Goal: Task Accomplishment & Management: Complete application form

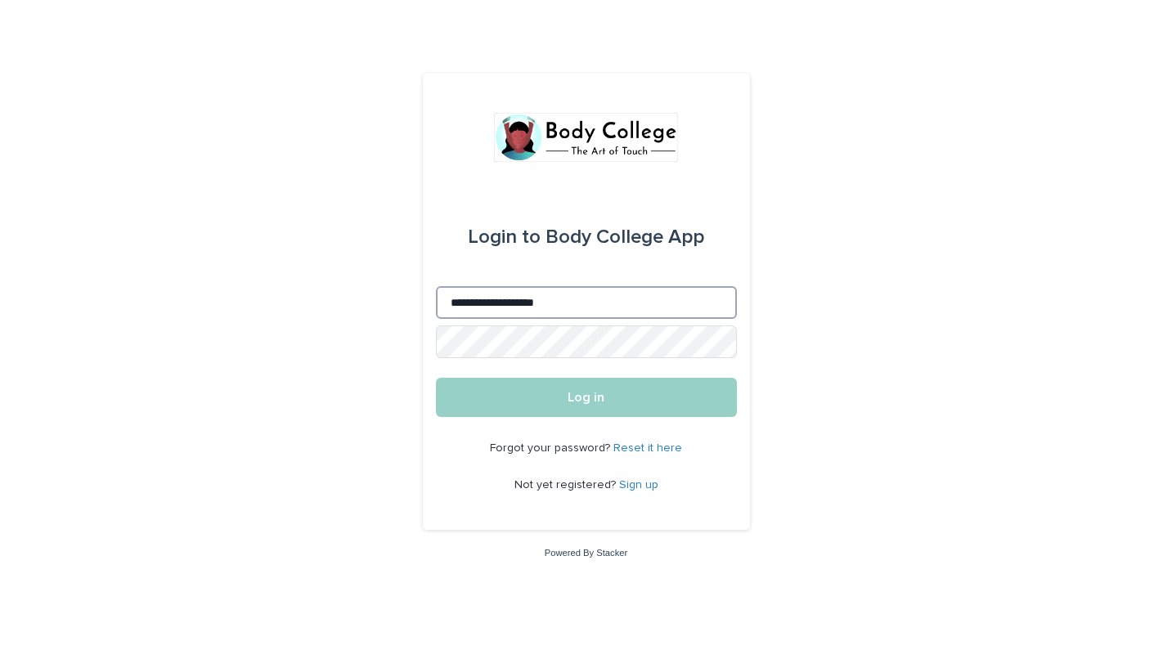
type input "**********"
click at [585, 398] on button "Log in" at bounding box center [586, 397] width 301 height 39
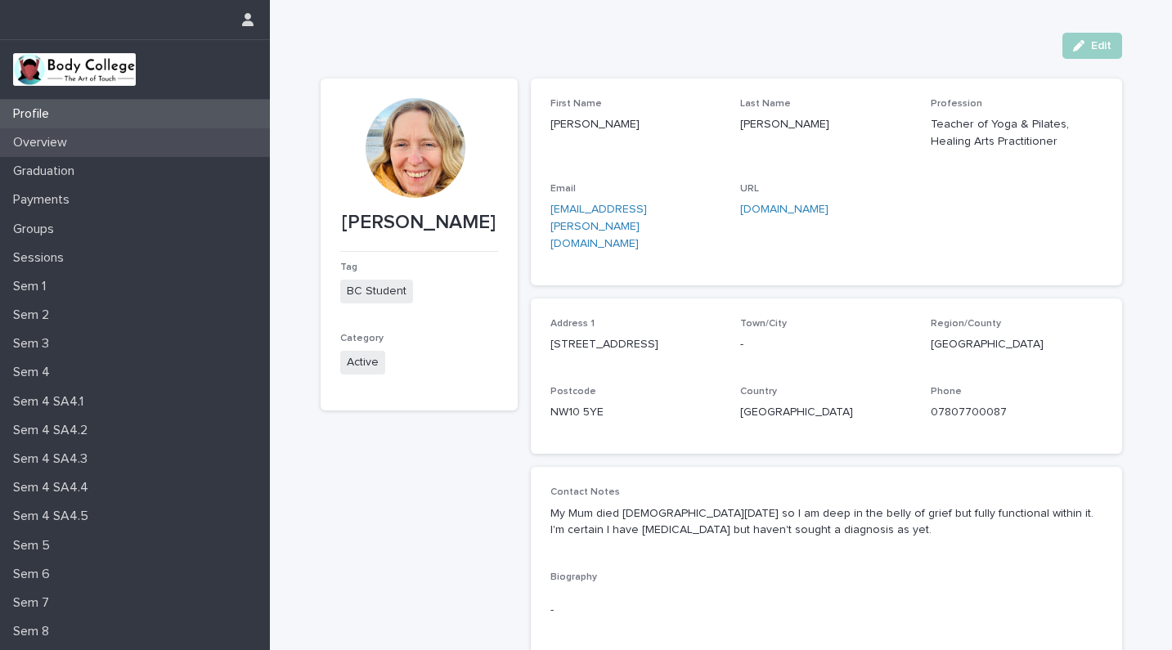
click at [52, 143] on p "Overview" at bounding box center [44, 143] width 74 height 16
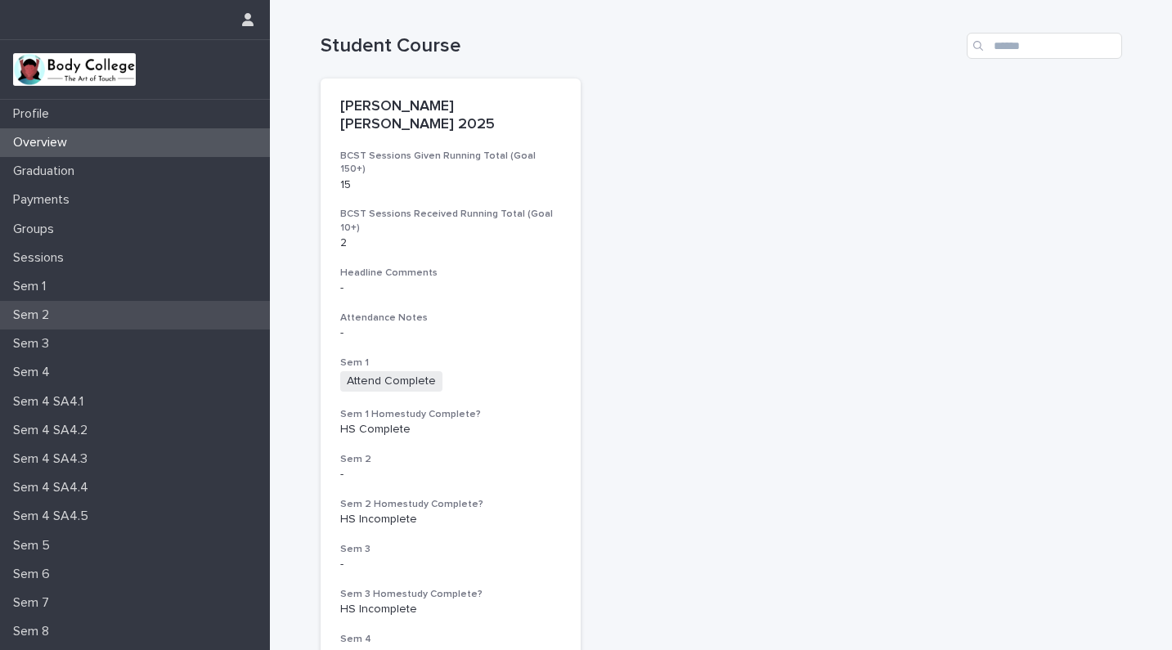
click at [39, 312] on p "Sem 2" at bounding box center [35, 315] width 56 height 16
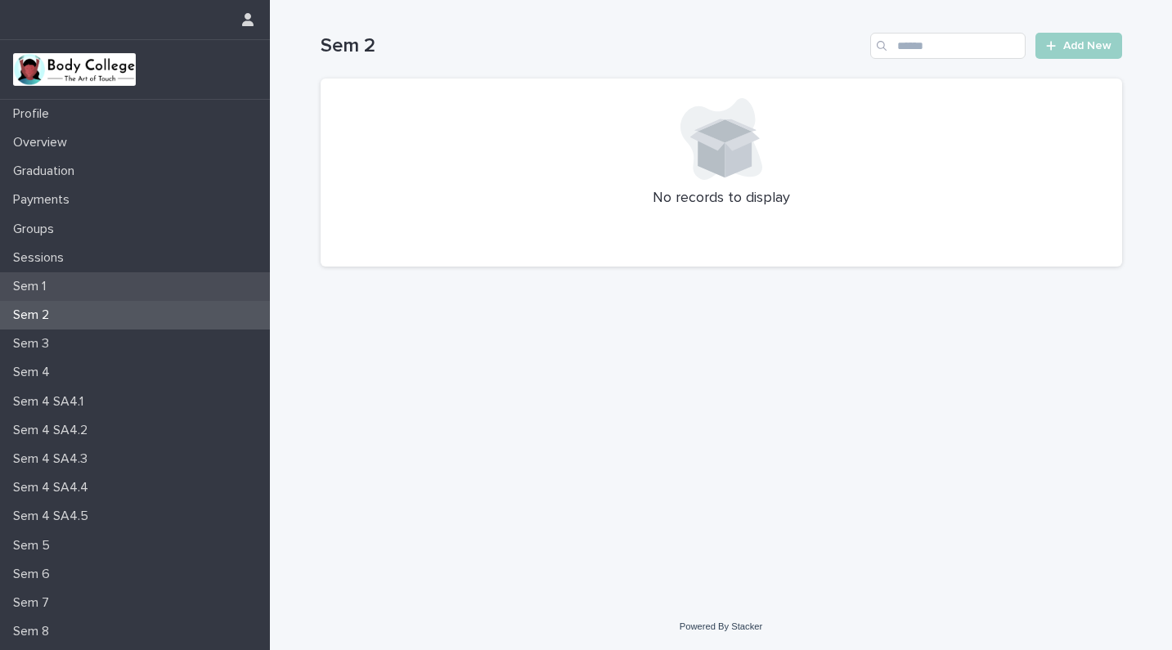
click at [34, 281] on p "Sem 1" at bounding box center [33, 287] width 52 height 16
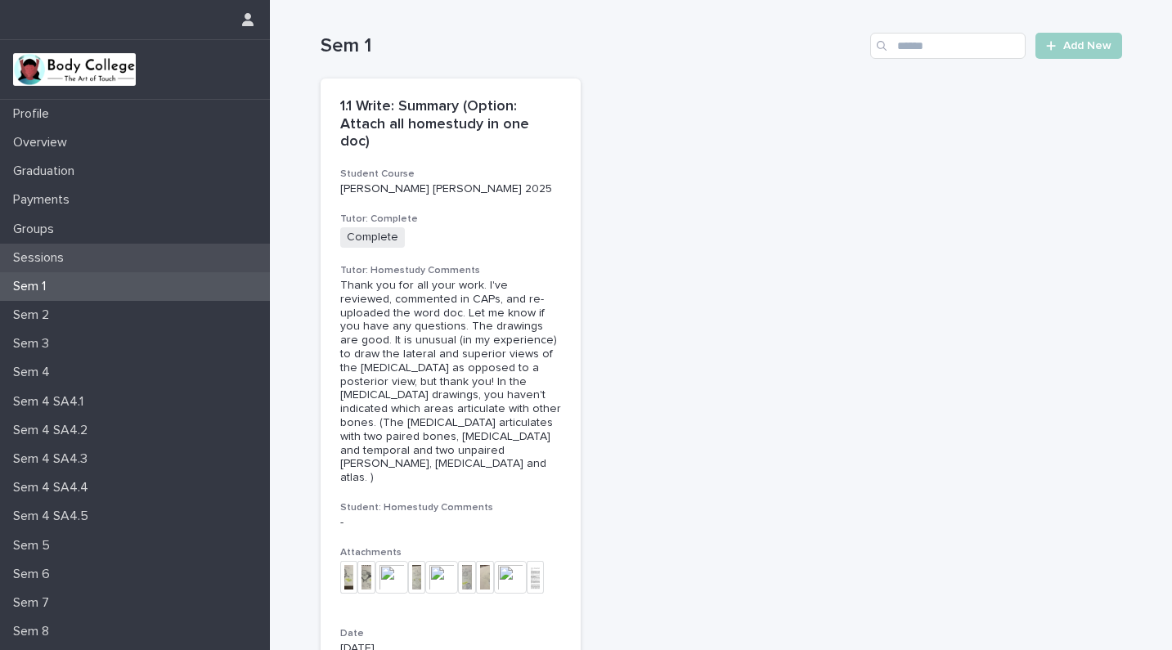
click at [24, 256] on p "Sessions" at bounding box center [42, 258] width 70 height 16
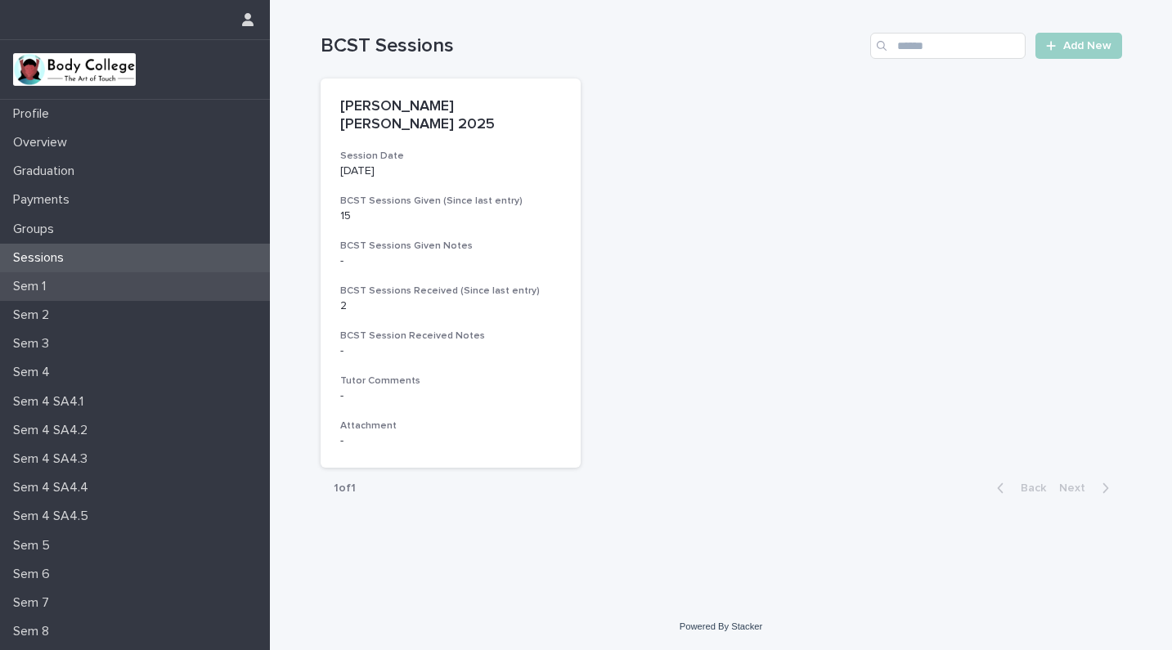
click at [26, 287] on p "Sem 1" at bounding box center [33, 287] width 52 height 16
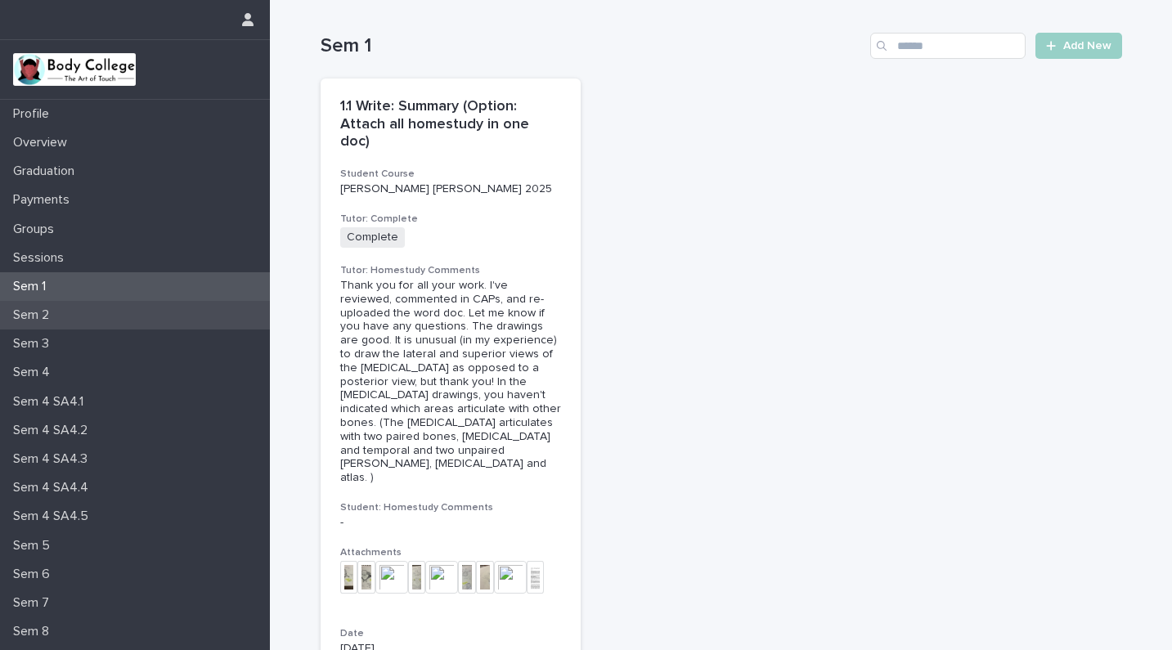
click at [27, 315] on p "Sem 2" at bounding box center [35, 315] width 56 height 16
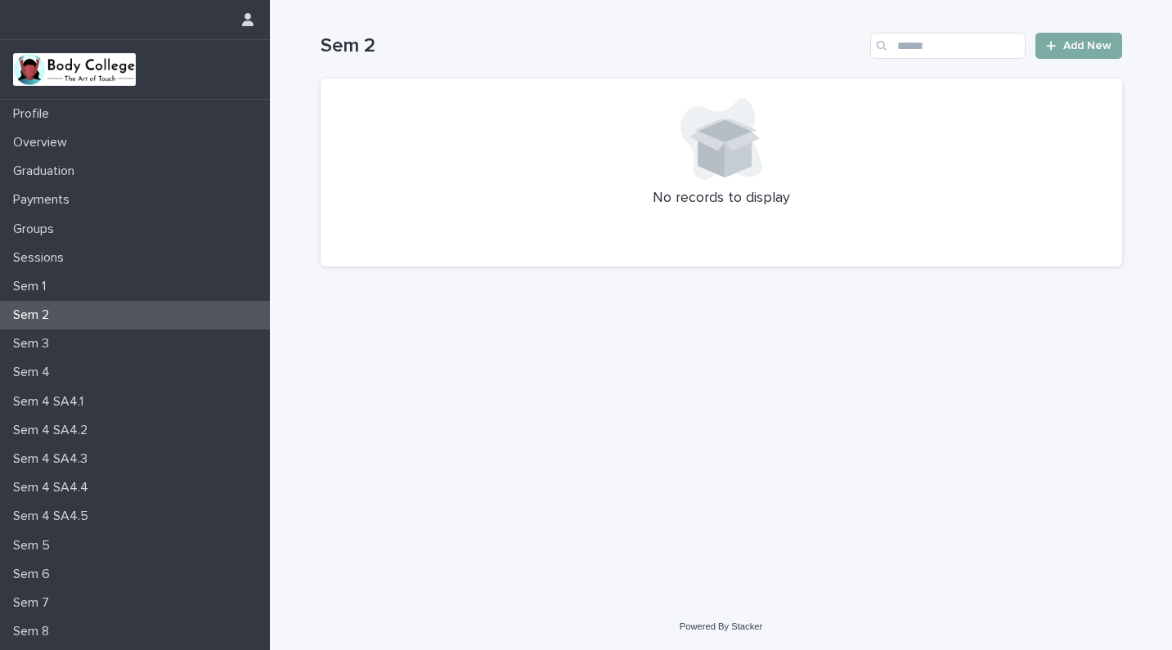
click at [1083, 39] on link "Add New" at bounding box center [1078, 46] width 86 height 26
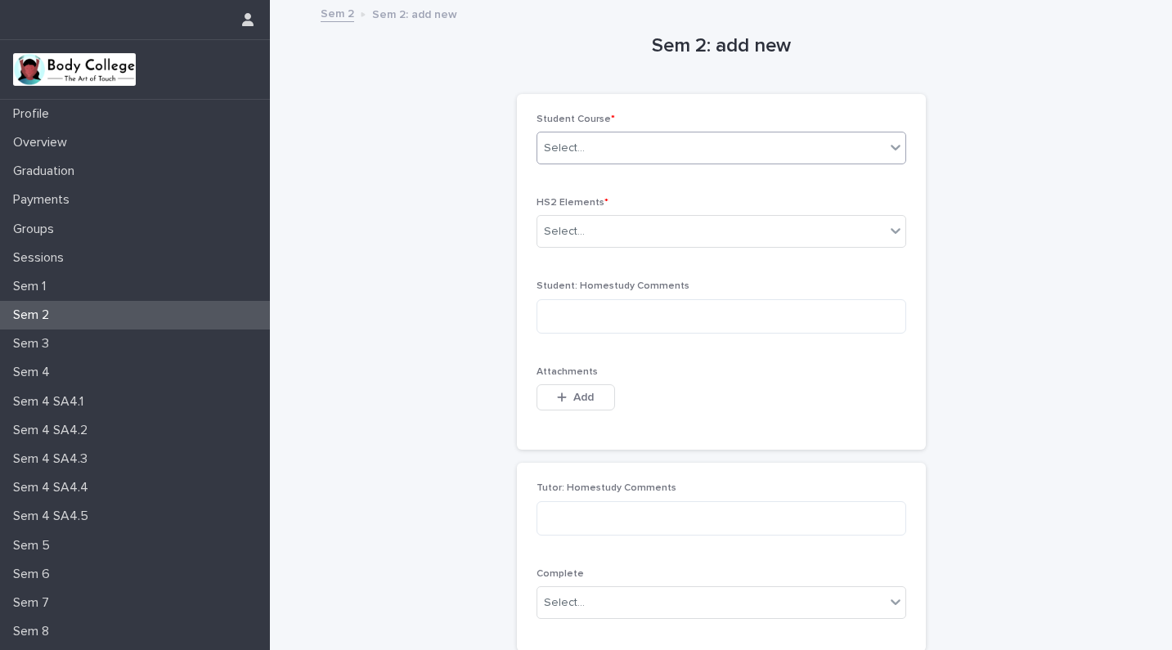
click at [888, 147] on icon at bounding box center [895, 147] width 16 height 16
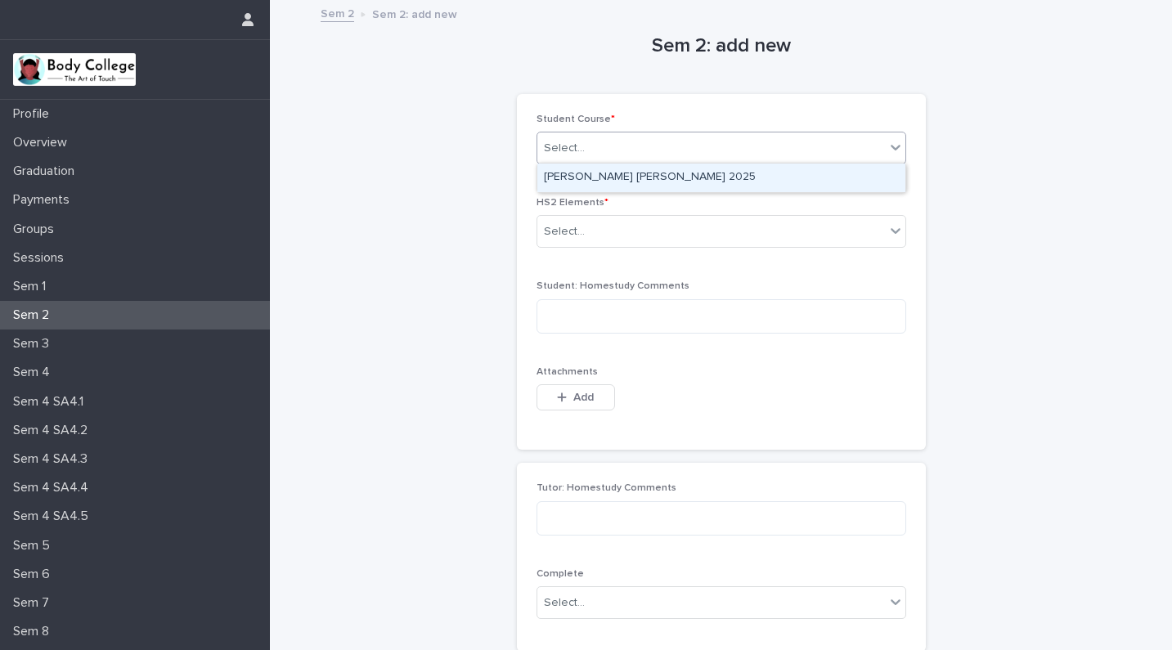
click at [807, 175] on div "Tracey Ellis_BC Lon 2025" at bounding box center [721, 178] width 368 height 29
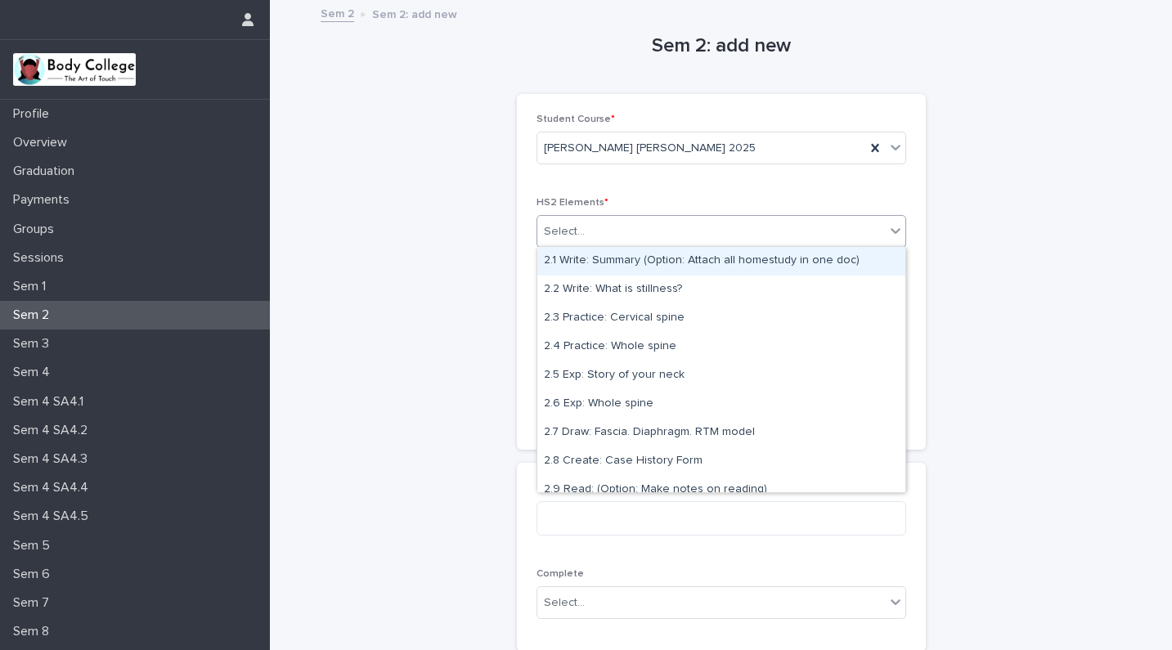
click at [759, 238] on div "Select..." at bounding box center [711, 231] width 348 height 27
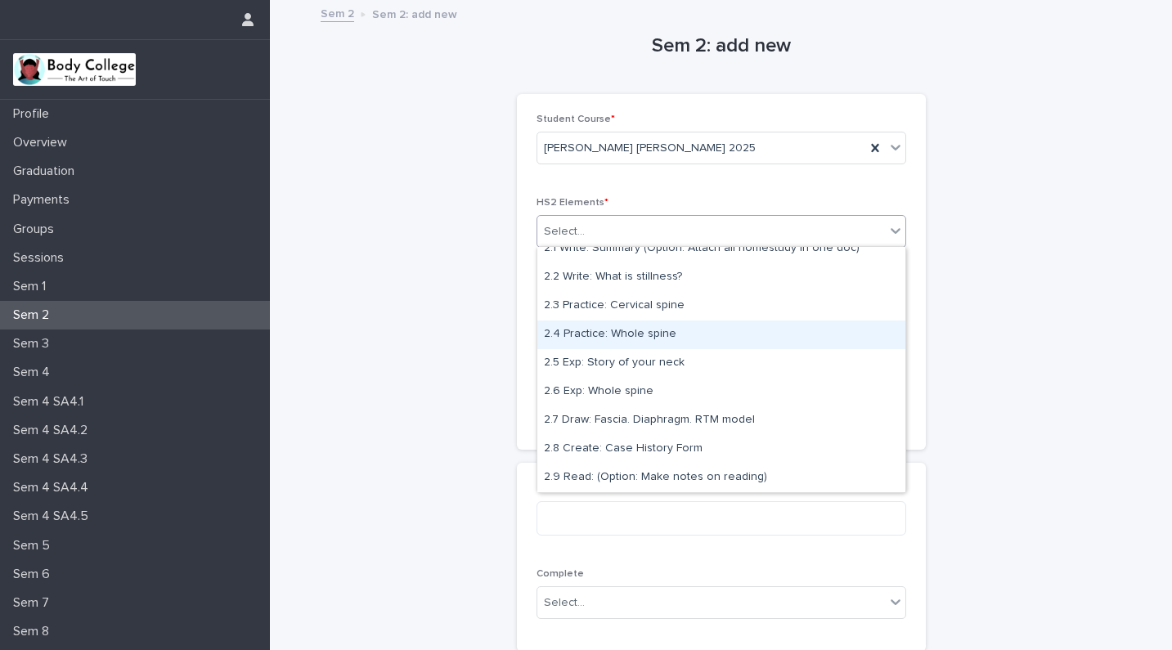
scroll to position [12, 0]
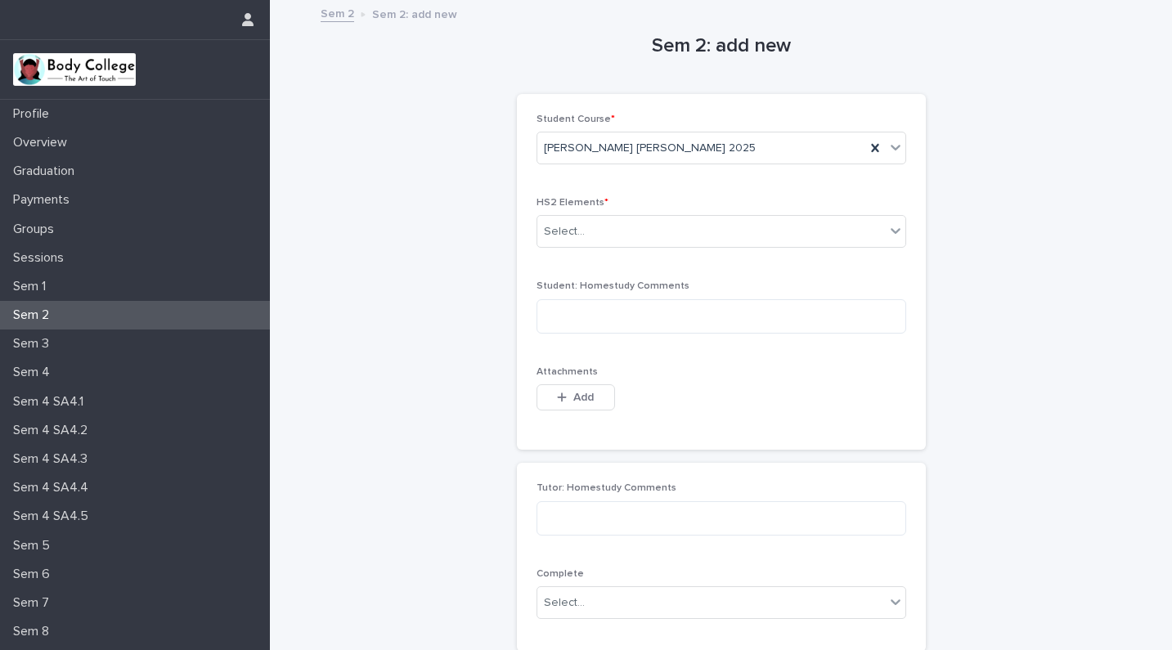
click at [998, 312] on div "Sem 2: add new Loading... Saving… Loading... Saving… Loading... Saving… Student…" at bounding box center [721, 346] width 801 height 689
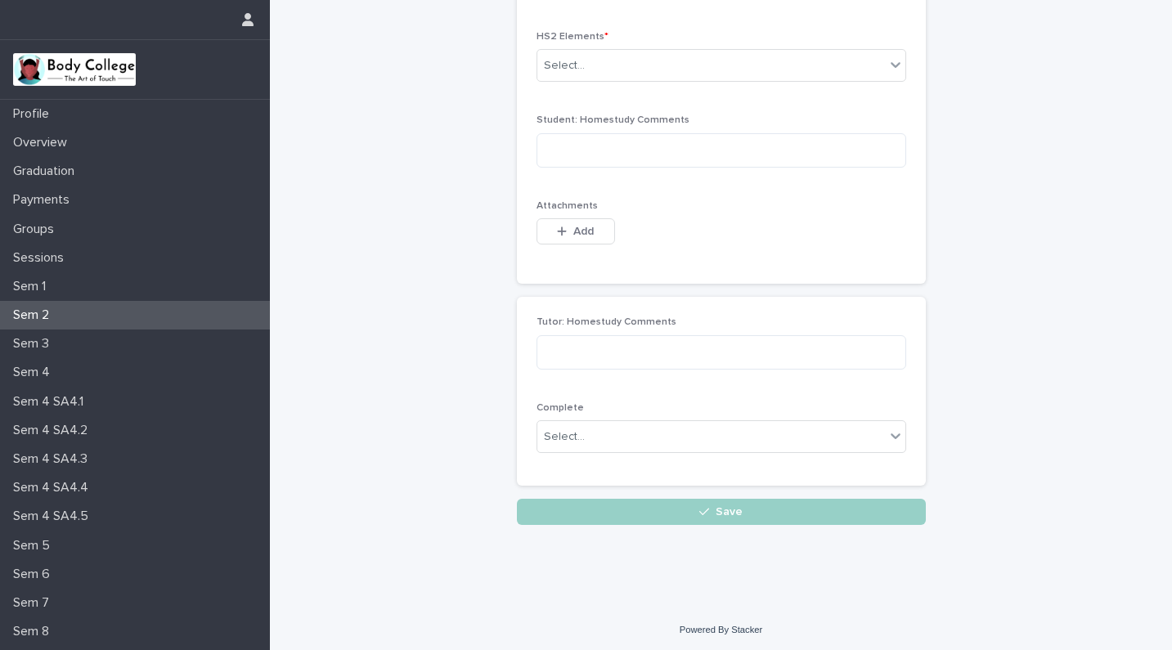
scroll to position [165, 0]
click at [35, 145] on p "Overview" at bounding box center [44, 143] width 74 height 16
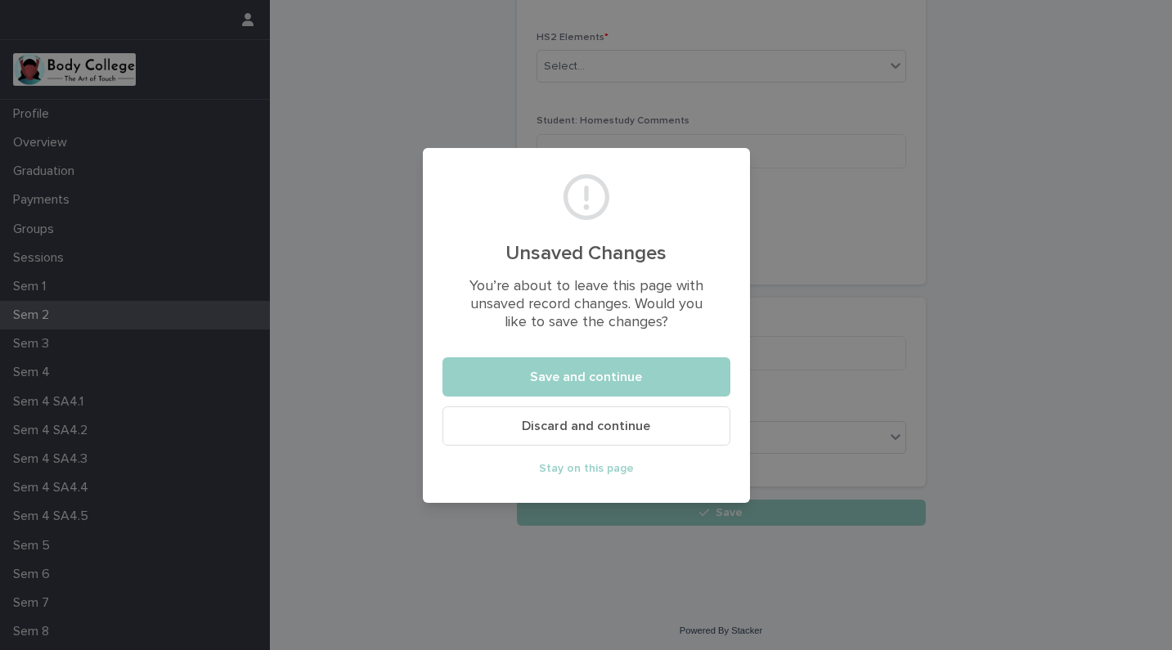
click at [25, 121] on div "Unsaved Changes You’re about to leave this page with unsaved record changes. Wo…" at bounding box center [586, 325] width 1172 height 650
click at [36, 114] on div "Unsaved Changes You’re about to leave this page with unsaved record changes. Wo…" at bounding box center [586, 325] width 1172 height 650
click at [542, 427] on span "Discard and continue" at bounding box center [586, 425] width 128 height 13
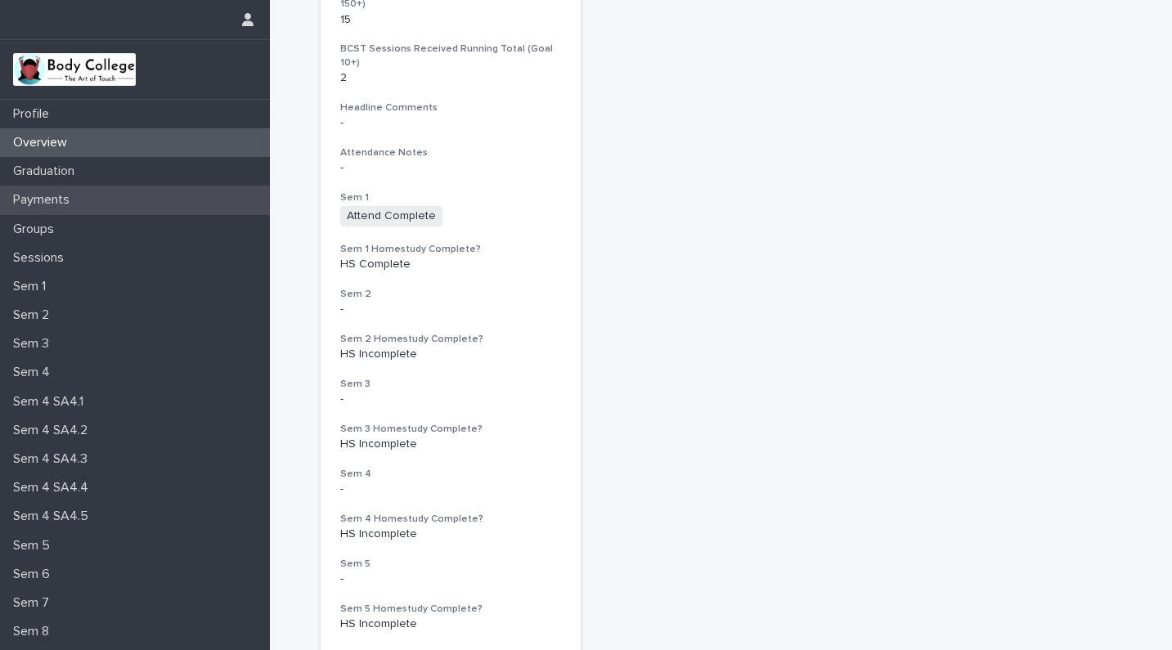
click at [52, 194] on p "Payments" at bounding box center [45, 200] width 76 height 16
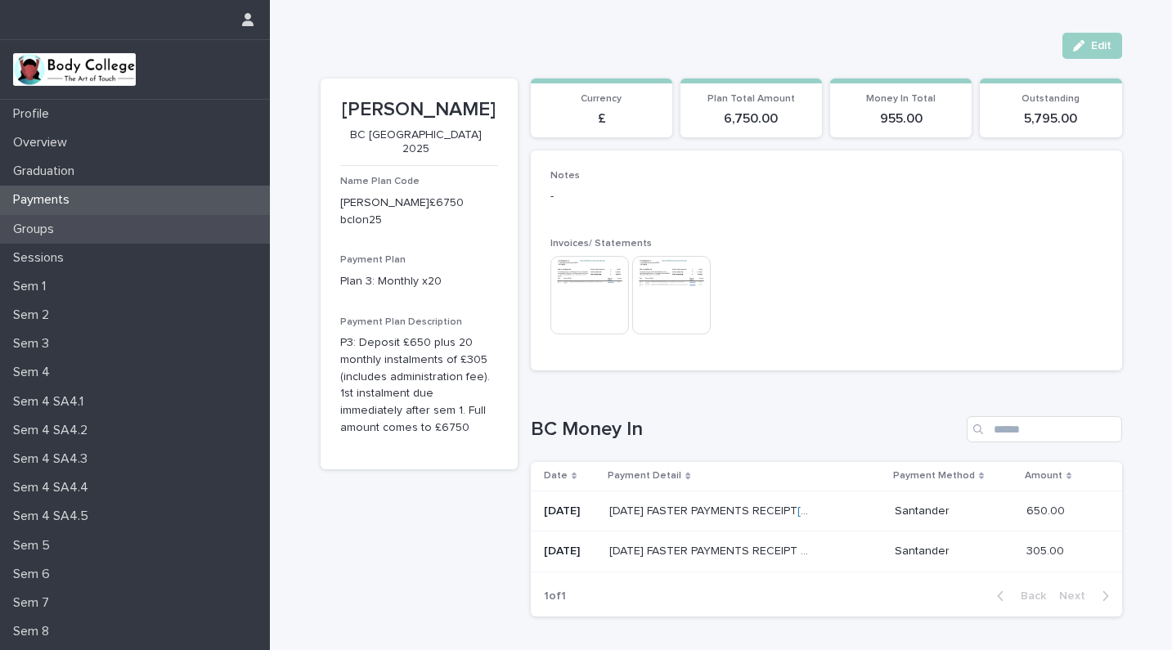
click at [35, 228] on p "Groups" at bounding box center [37, 230] width 61 height 16
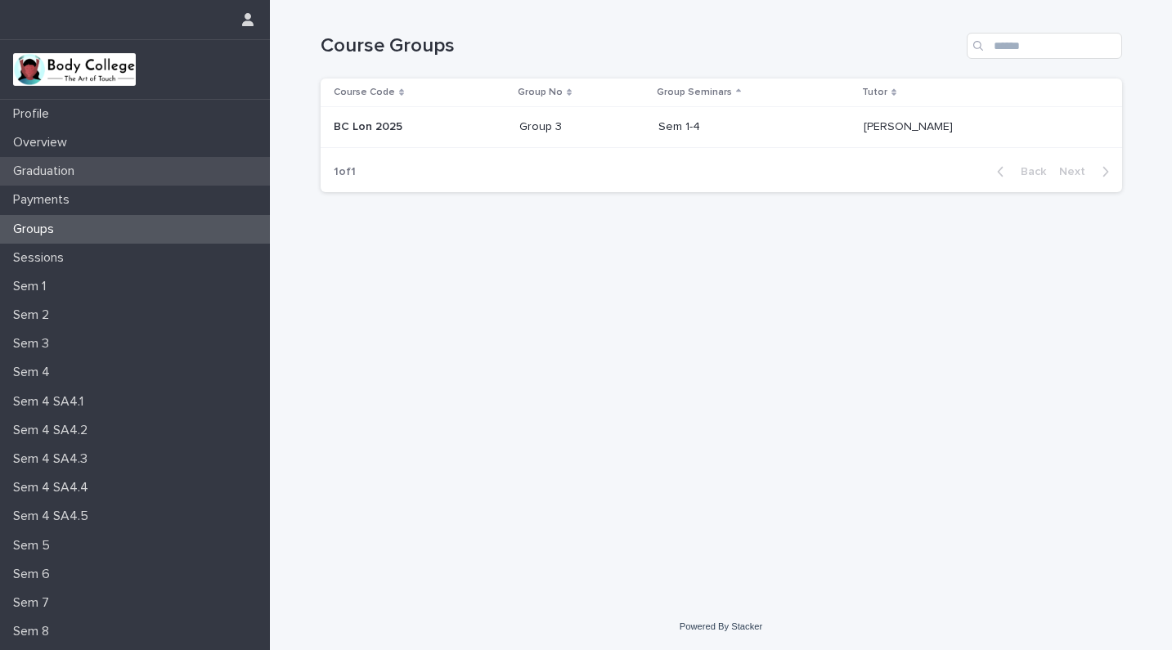
click at [35, 175] on p "Graduation" at bounding box center [47, 172] width 81 height 16
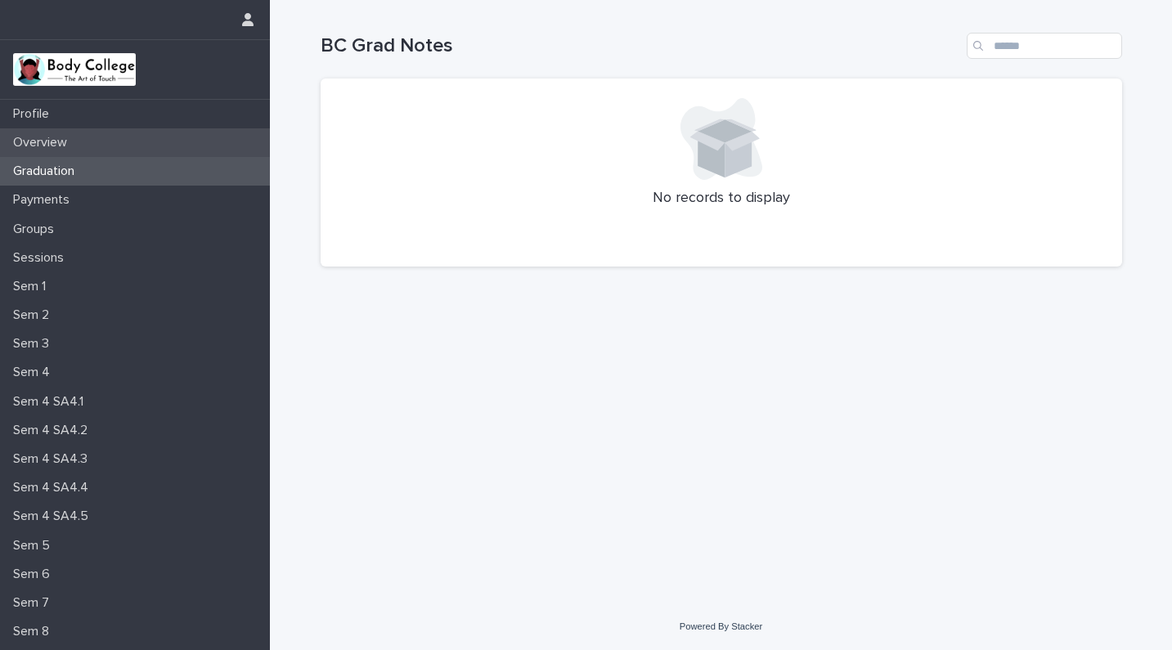
click at [30, 144] on p "Overview" at bounding box center [44, 143] width 74 height 16
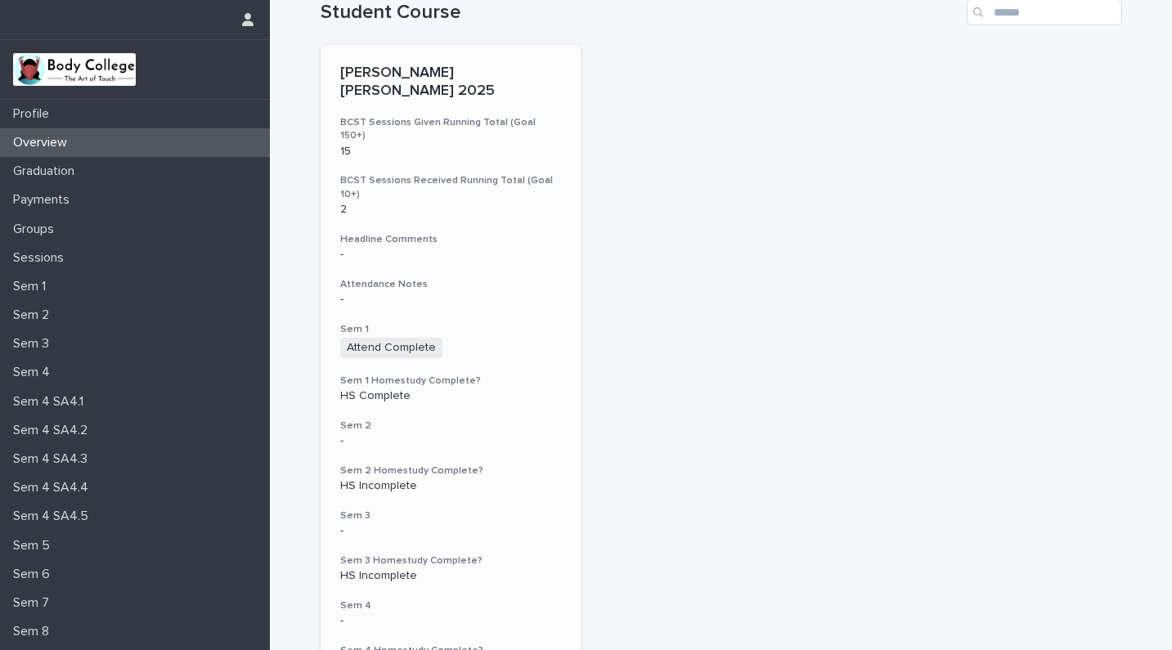
scroll to position [57, 0]
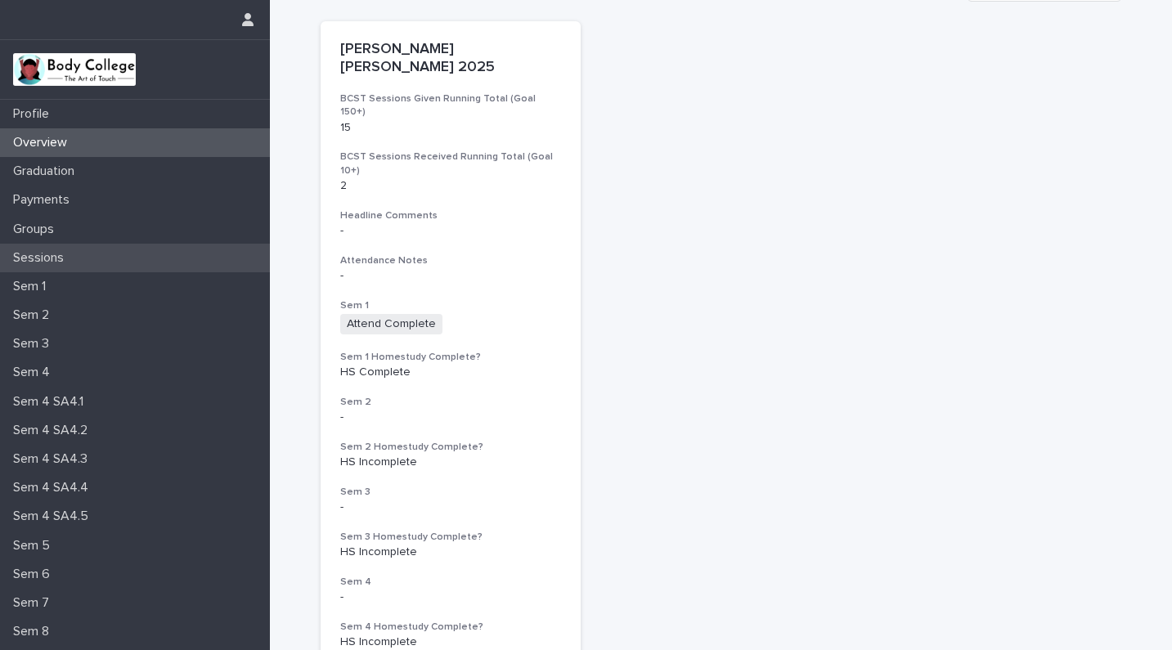
click at [45, 259] on p "Sessions" at bounding box center [42, 258] width 70 height 16
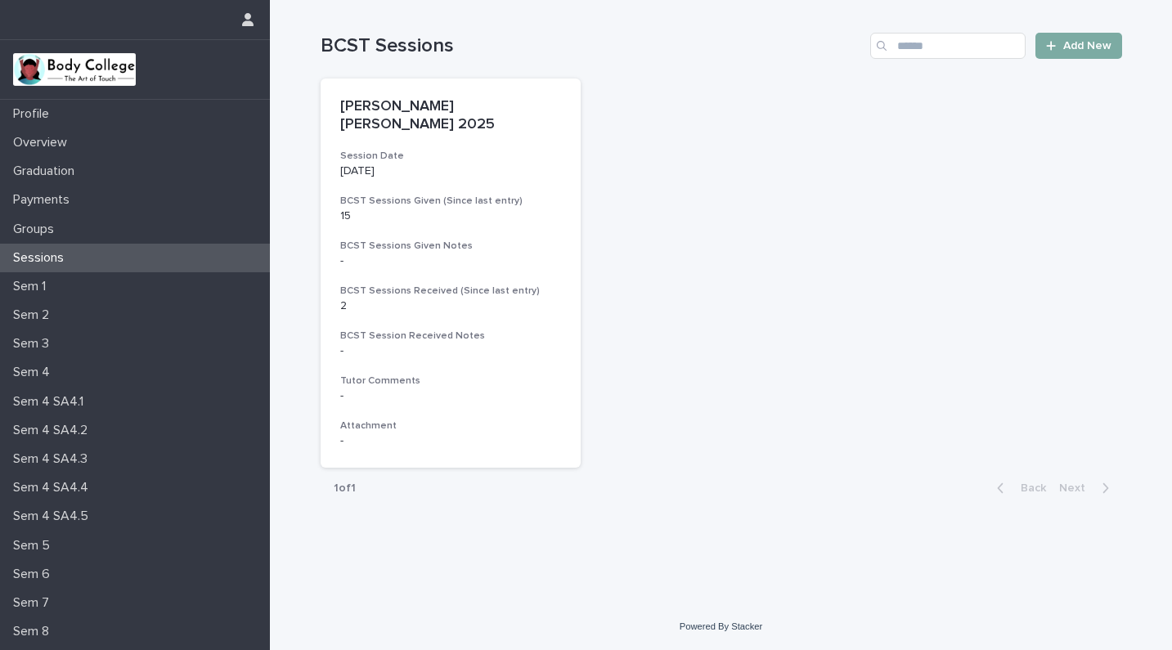
click at [1074, 49] on span "Add New" at bounding box center [1087, 45] width 48 height 11
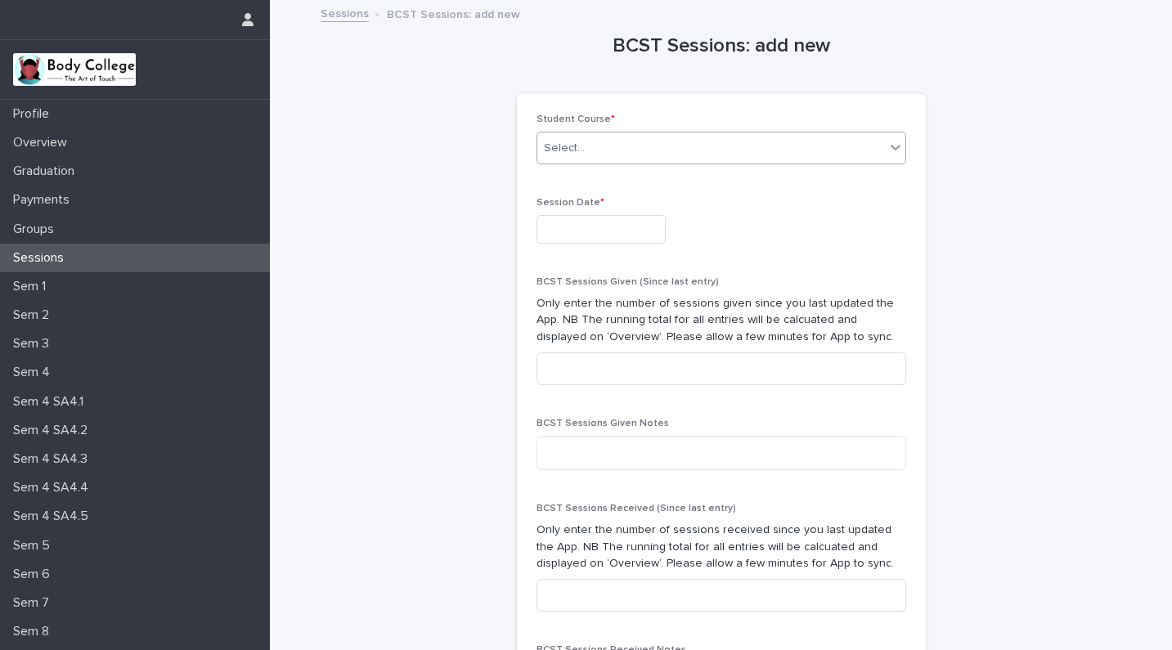
click at [679, 146] on div "Select..." at bounding box center [711, 148] width 348 height 27
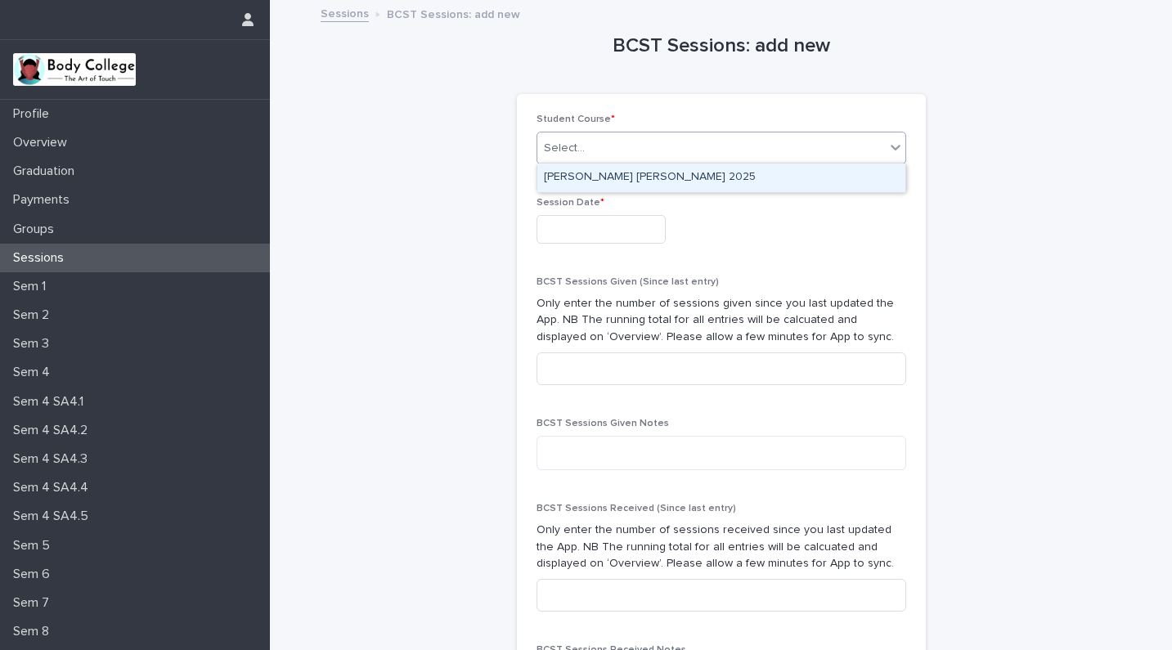
click at [654, 181] on div "Tracey Ellis_BC Lon 2025" at bounding box center [721, 178] width 368 height 29
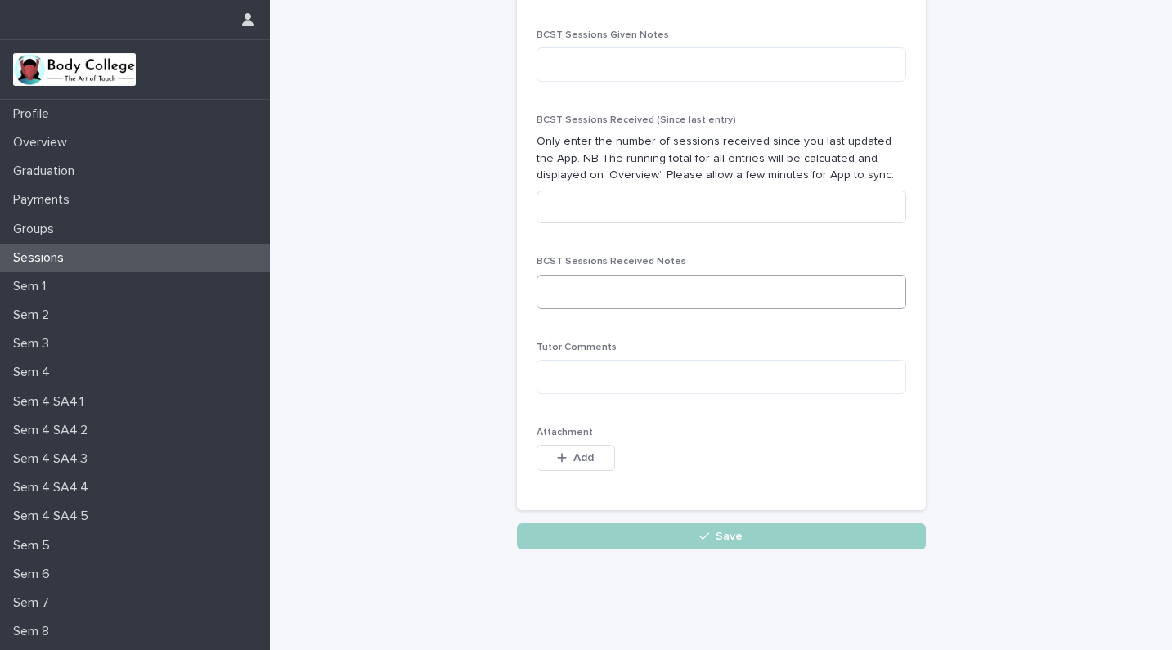
scroll to position [391, 0]
